Goal: Task Accomplishment & Management: Complete application form

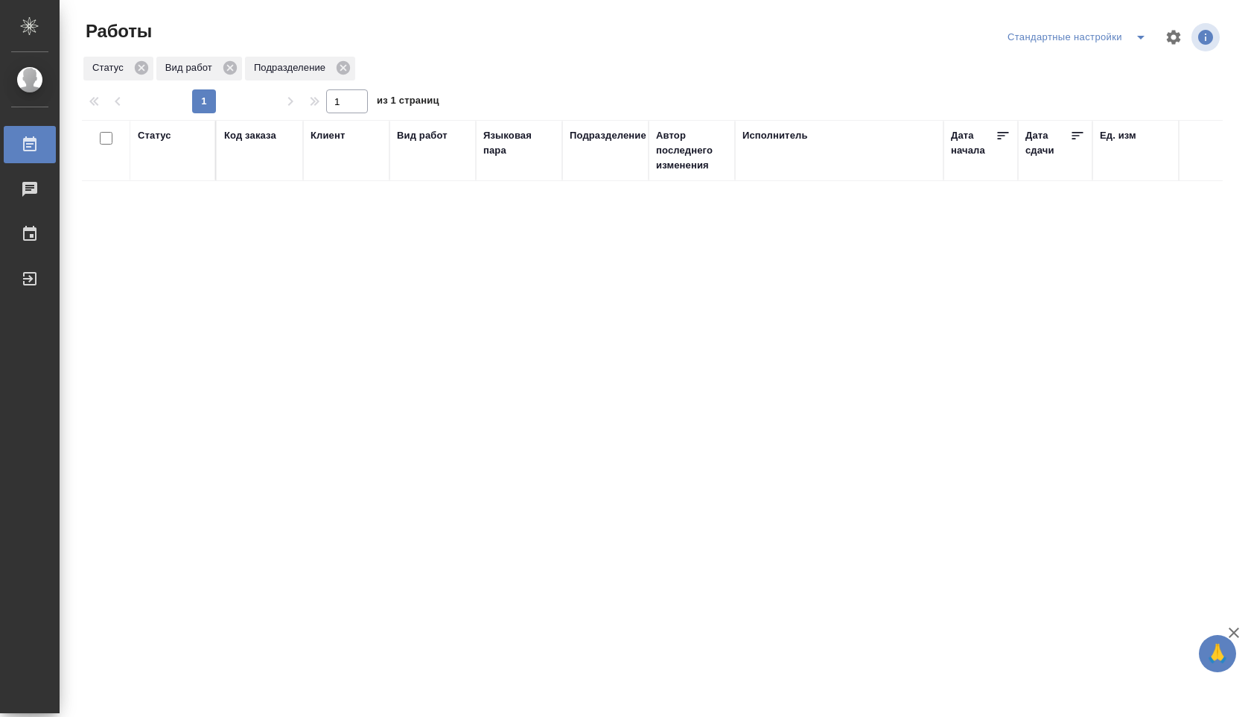
click at [1140, 28] on icon "split button" at bounding box center [1141, 37] width 18 height 18
click at [1128, 55] on li "В работе" at bounding box center [1078, 67] width 156 height 24
click at [1128, 65] on li "Стандартные настройки" at bounding box center [1114, 67] width 143 height 24
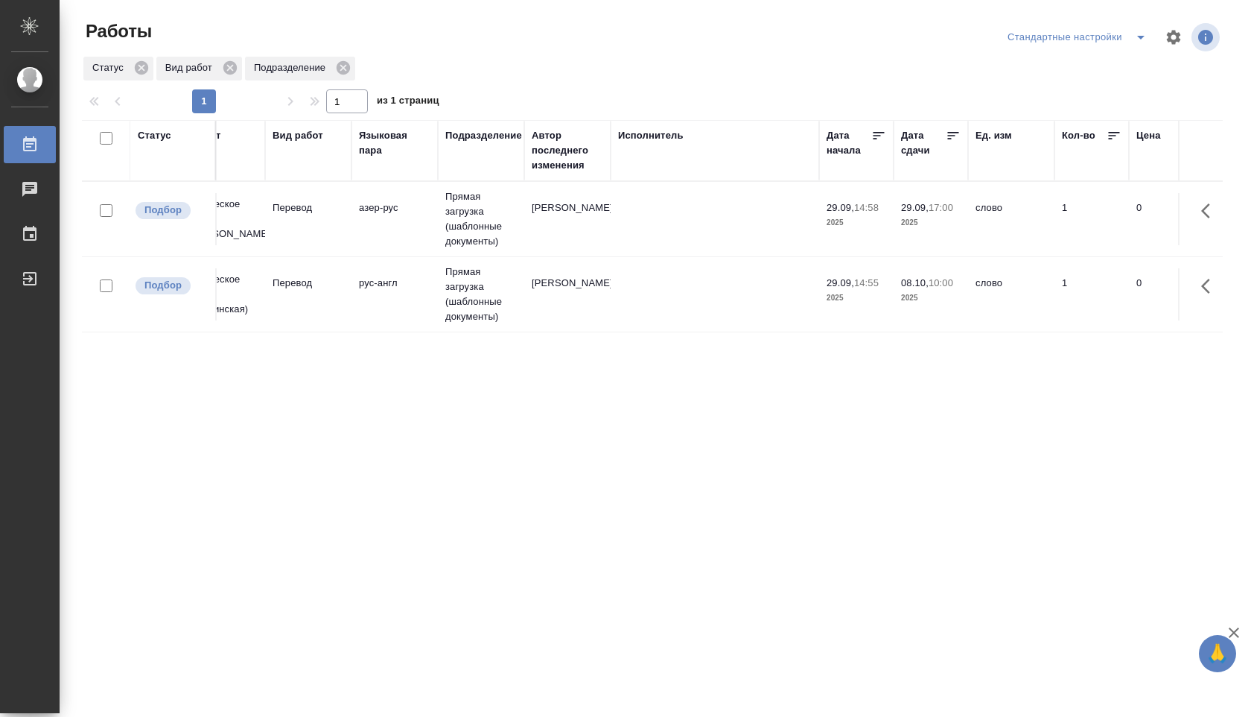
scroll to position [0, 132]
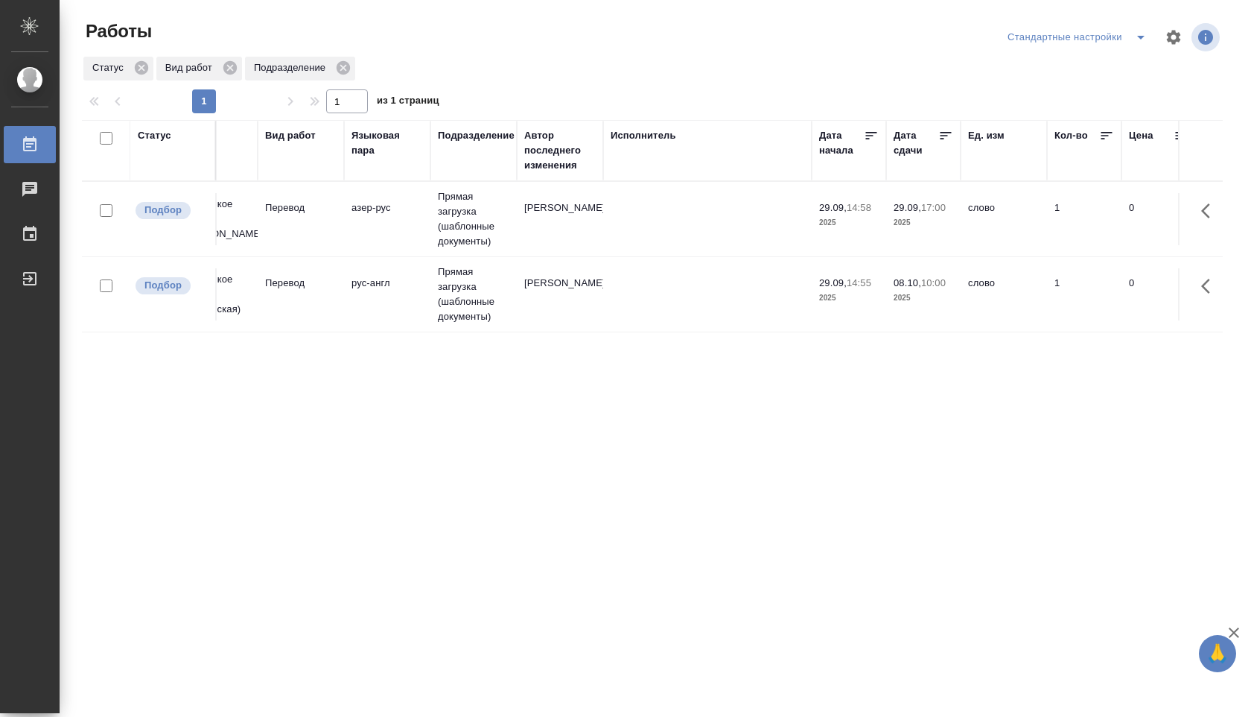
click at [768, 294] on td at bounding box center [707, 294] width 209 height 52
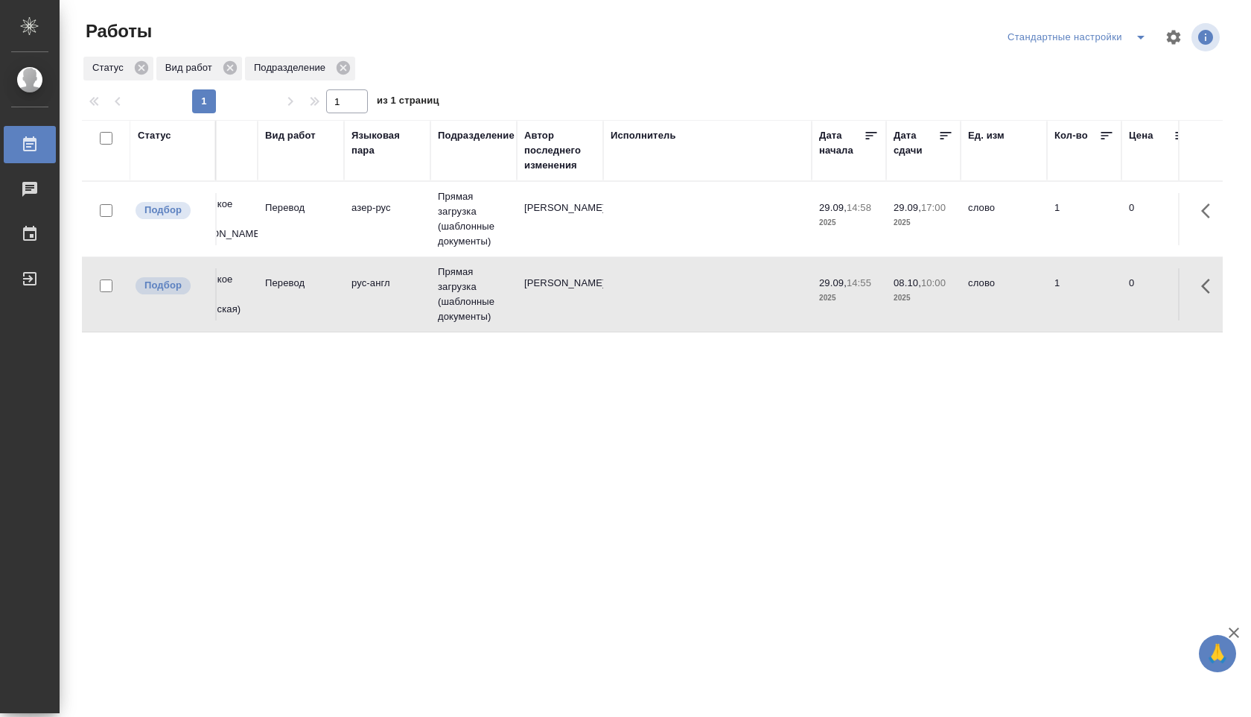
click at [768, 294] on td at bounding box center [707, 294] width 209 height 52
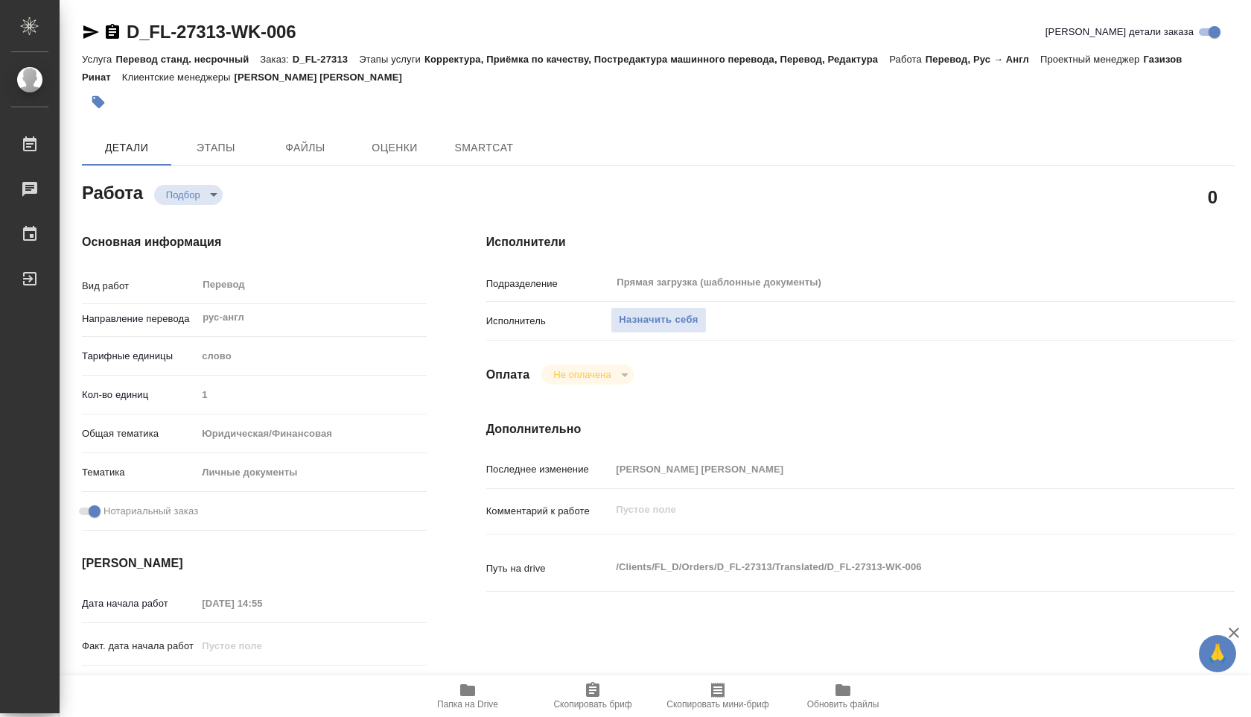
type textarea "x"
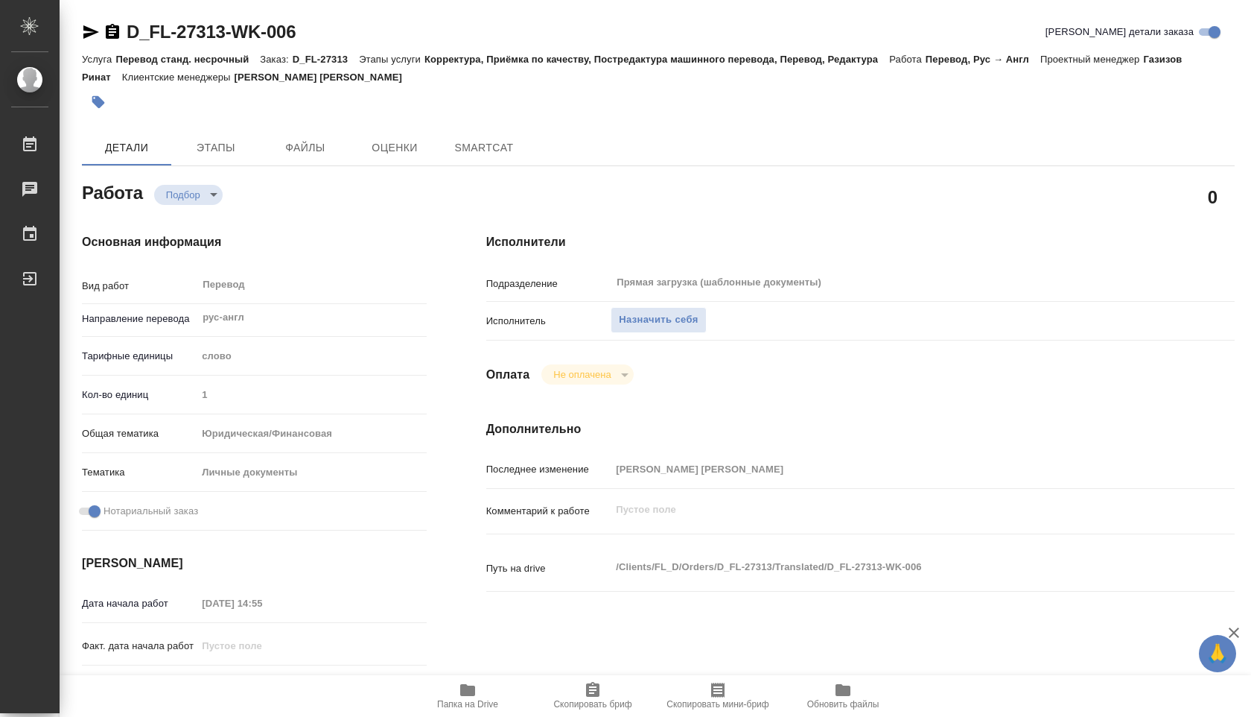
type textarea "x"
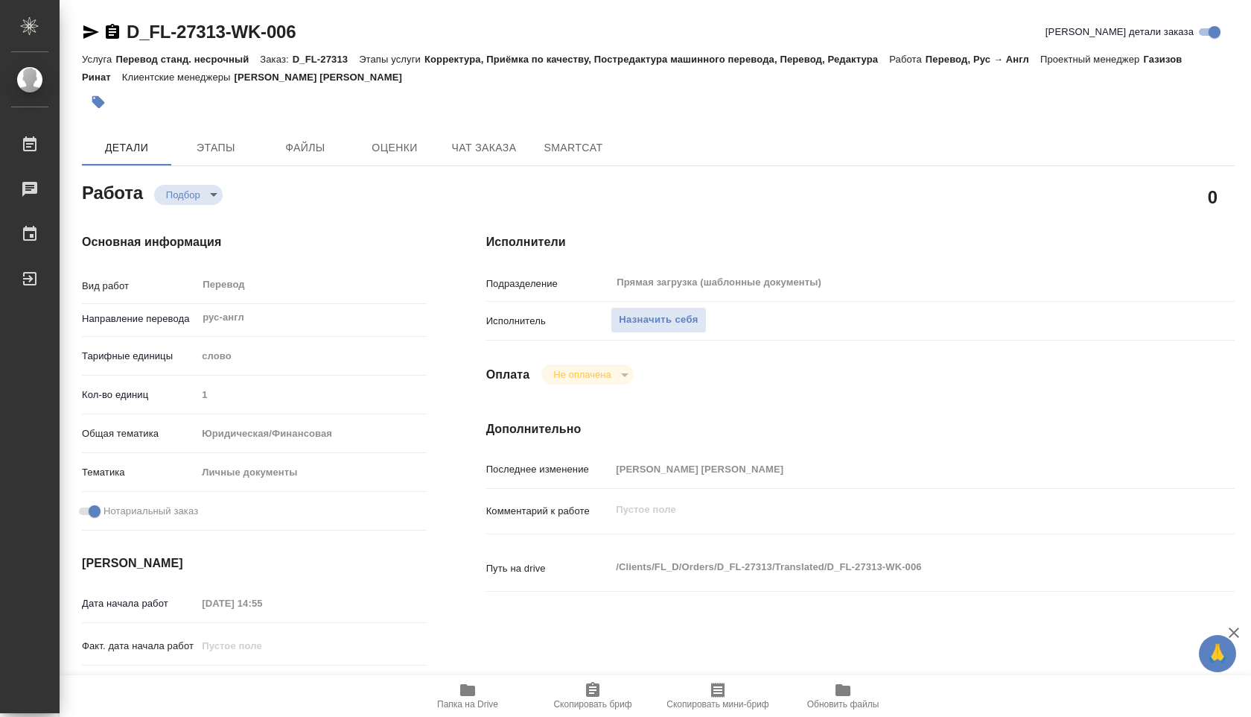
type textarea "x"
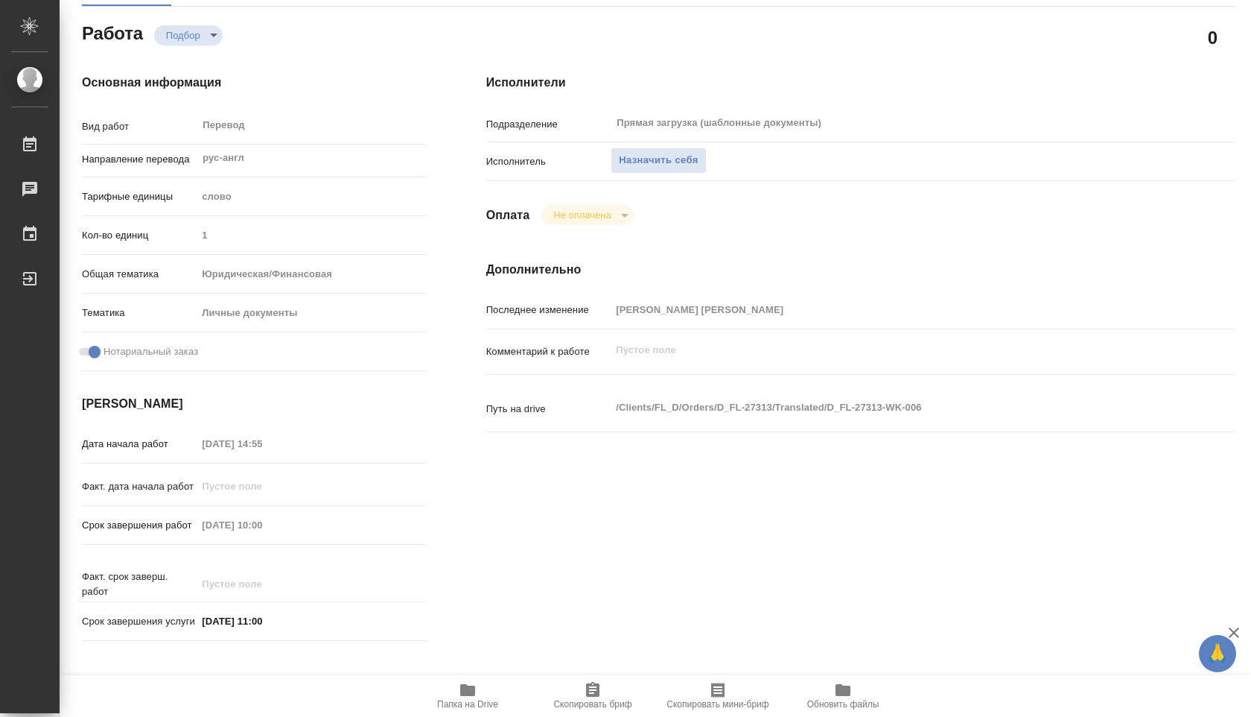
scroll to position [584, 0]
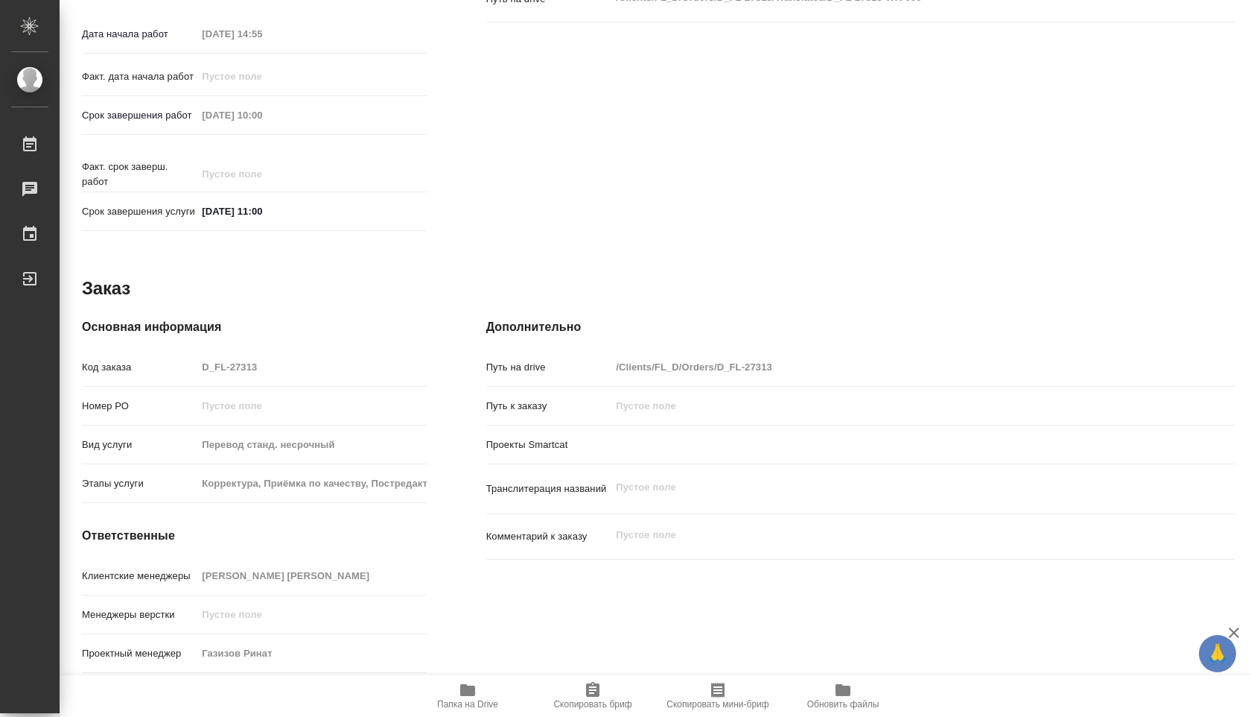
type textarea "x"
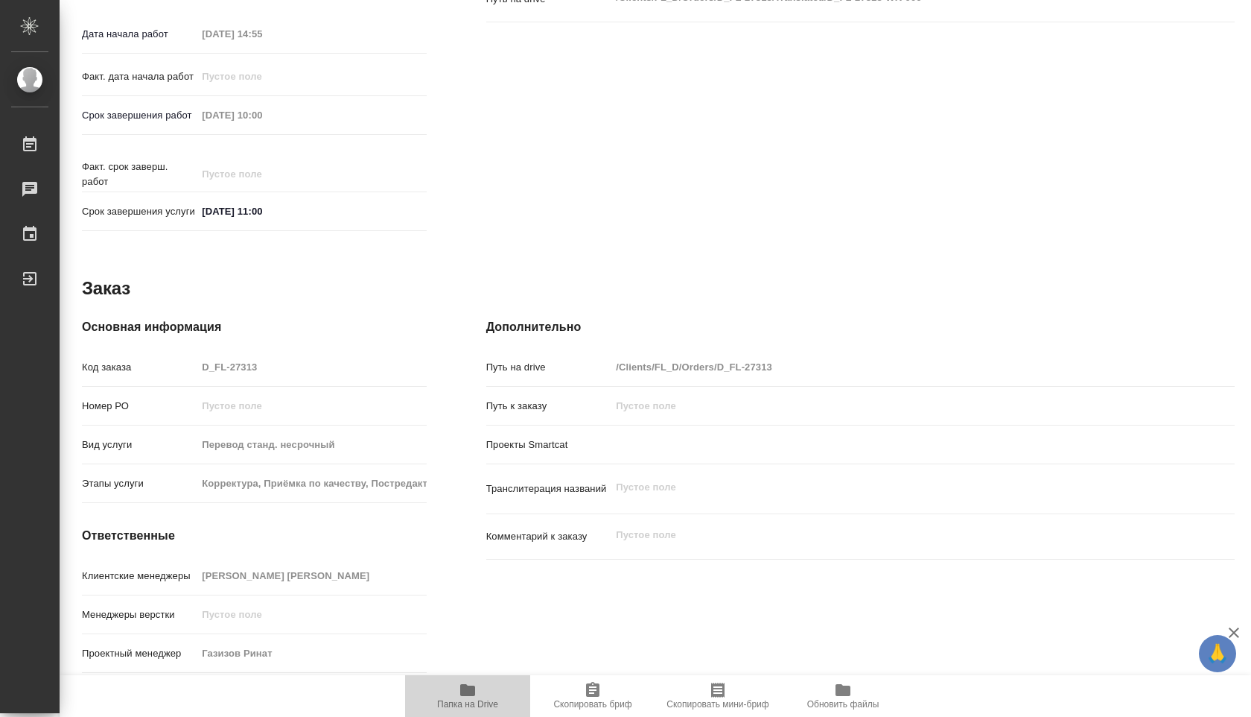
click at [486, 702] on span "Папка на Drive" at bounding box center [467, 704] width 61 height 10
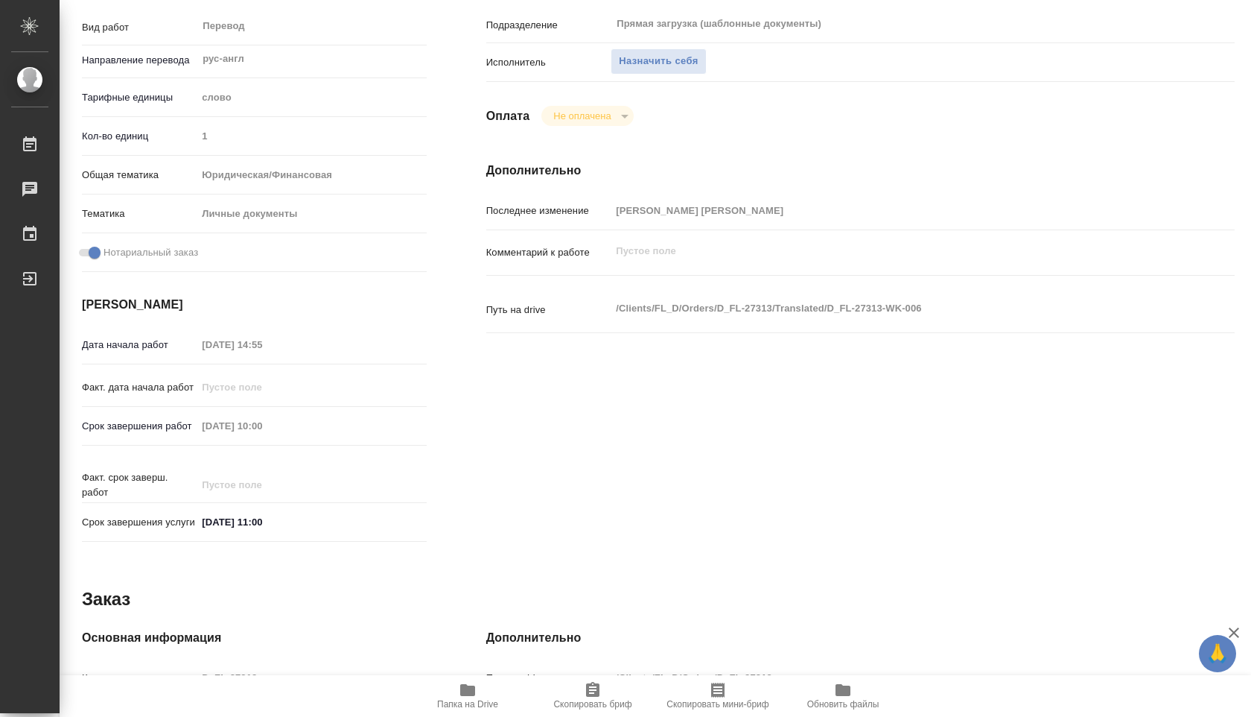
scroll to position [0, 0]
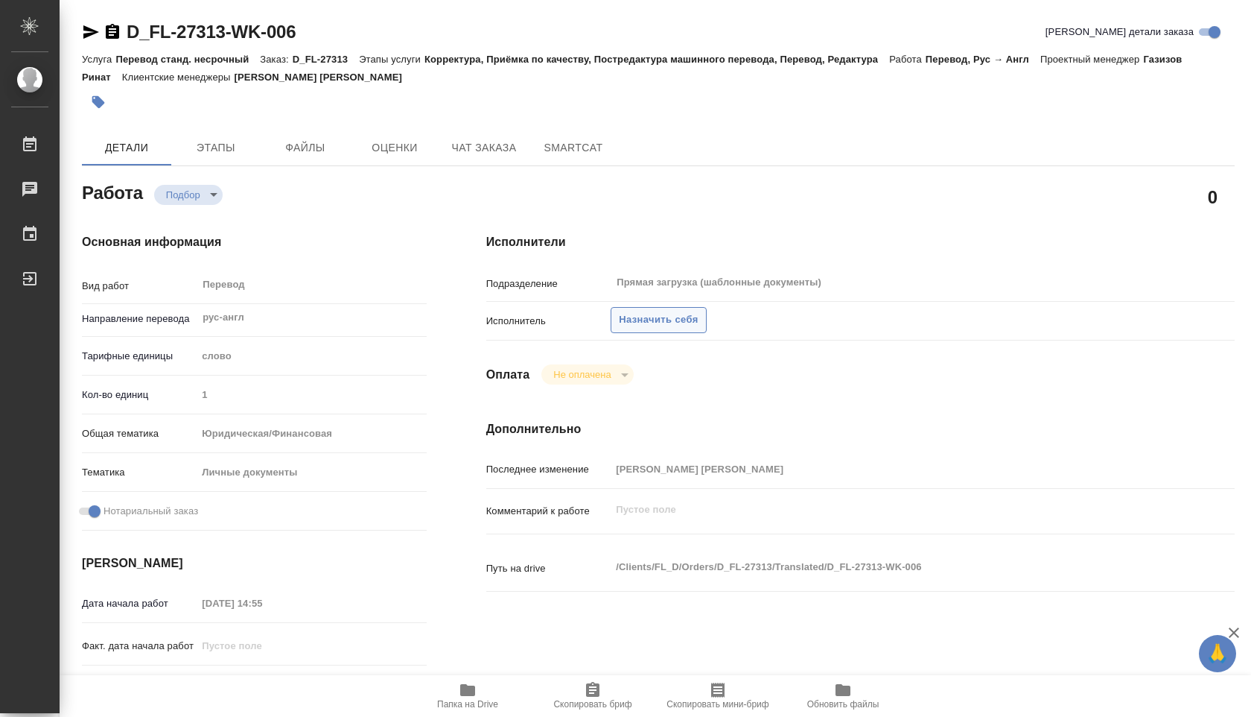
click at [653, 320] on span "Назначить себя" at bounding box center [658, 319] width 79 height 17
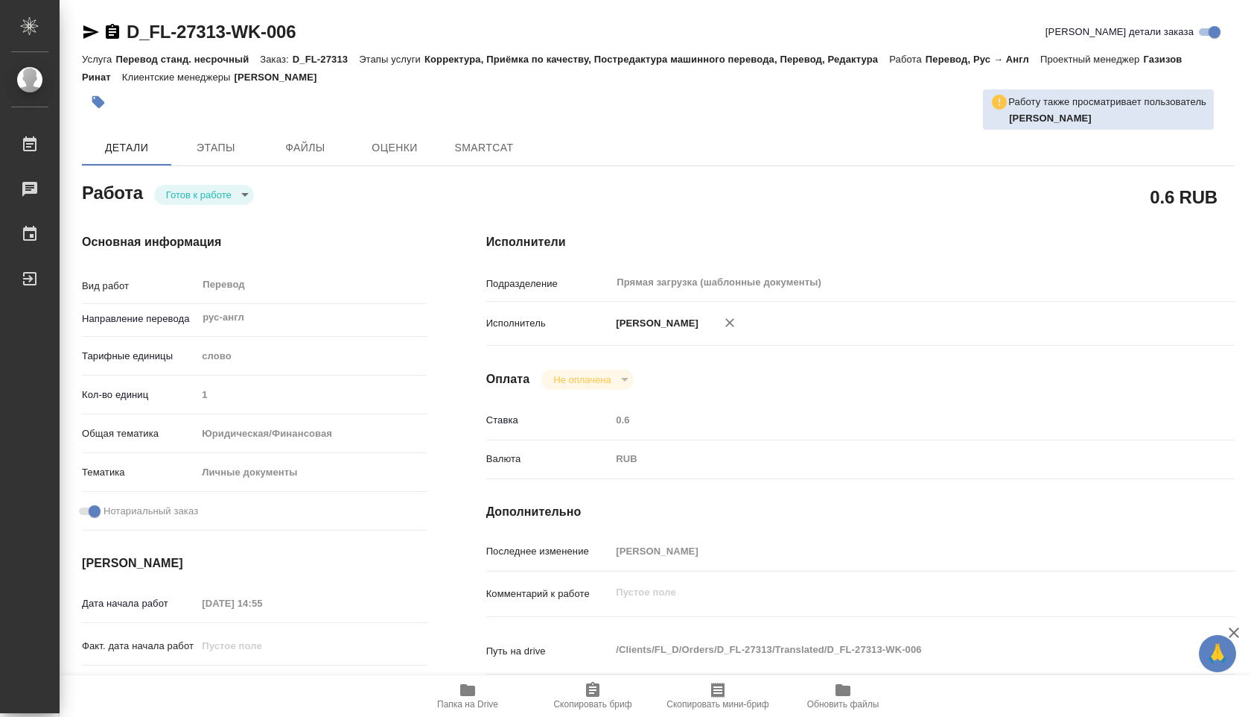
type textarea "x"
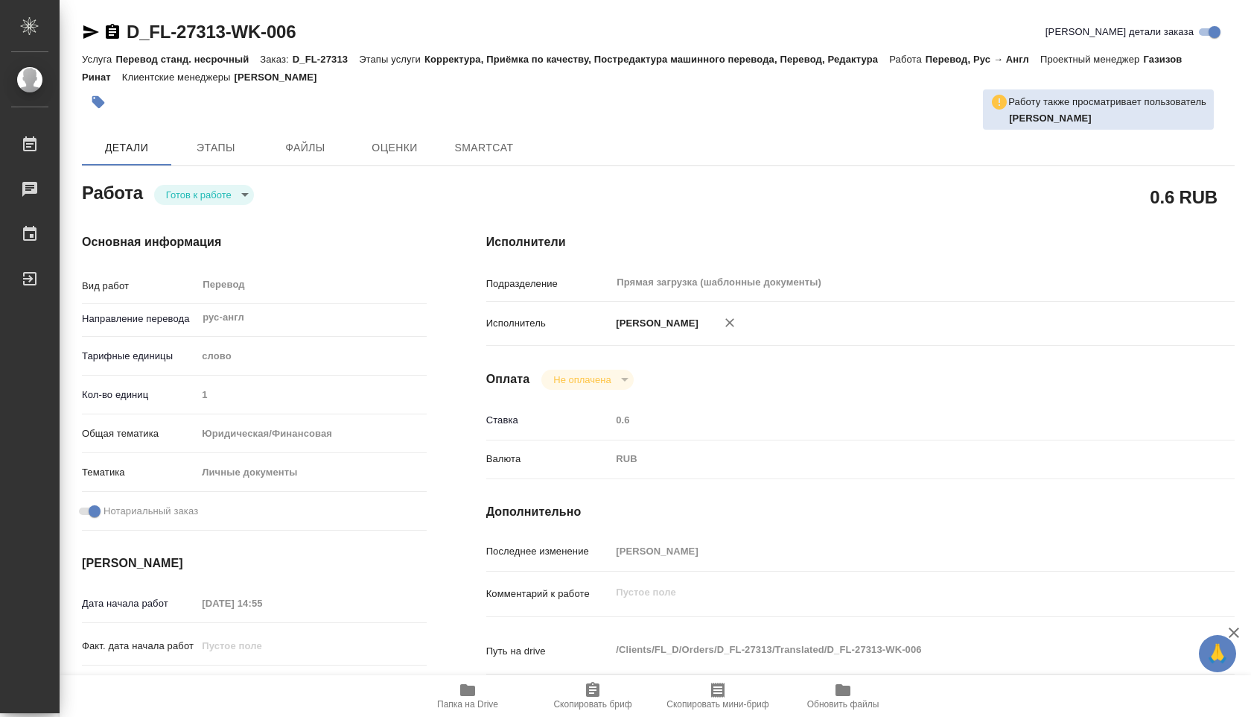
type textarea "x"
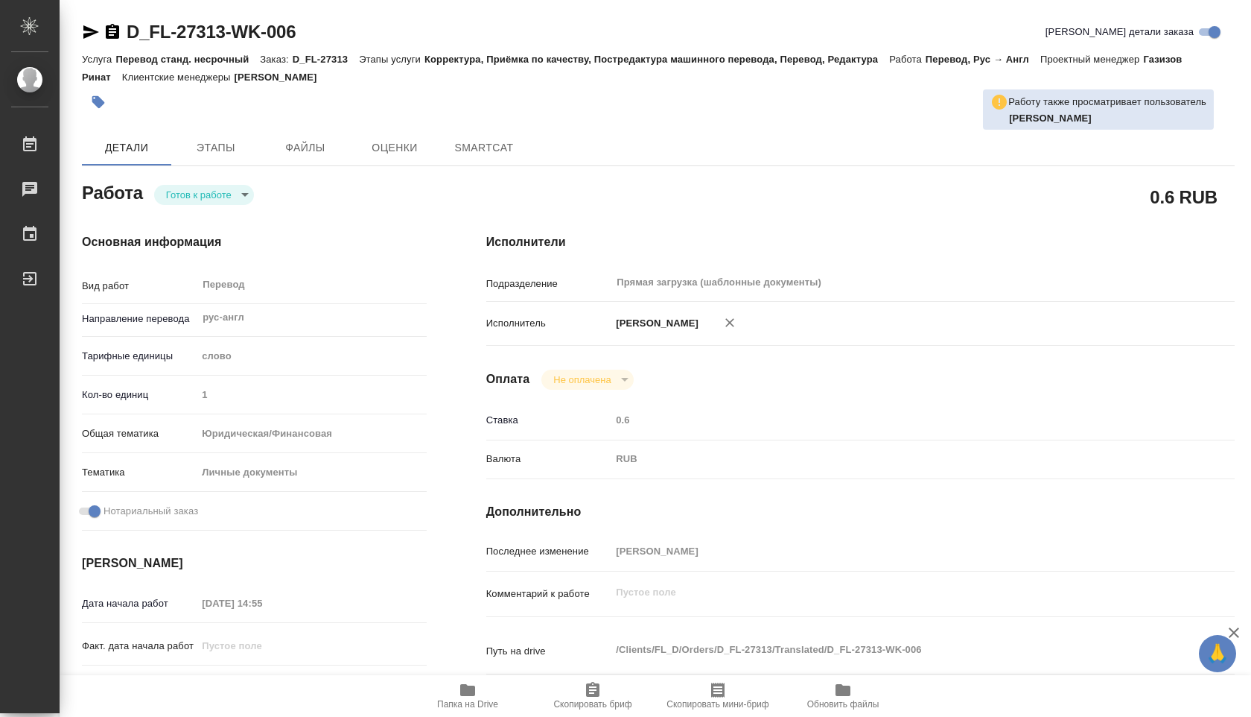
type textarea "x"
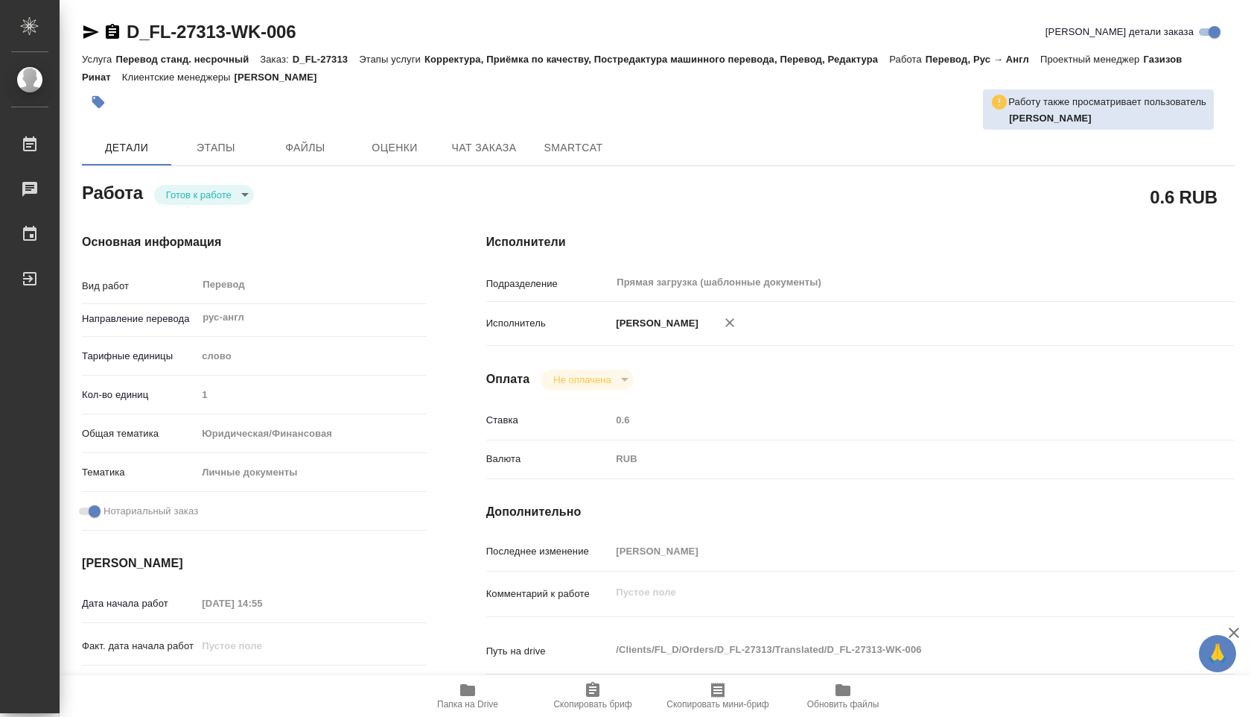
type textarea "x"
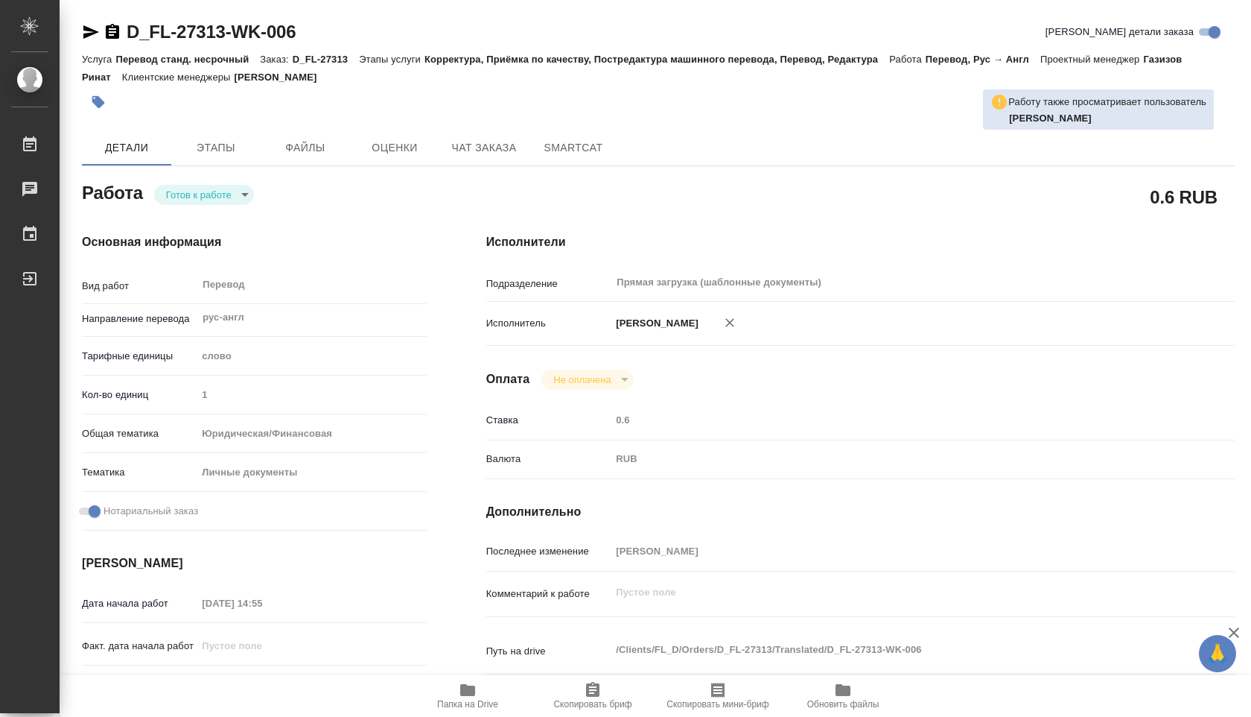
type textarea "x"
